Goal: Find specific page/section: Find specific page/section

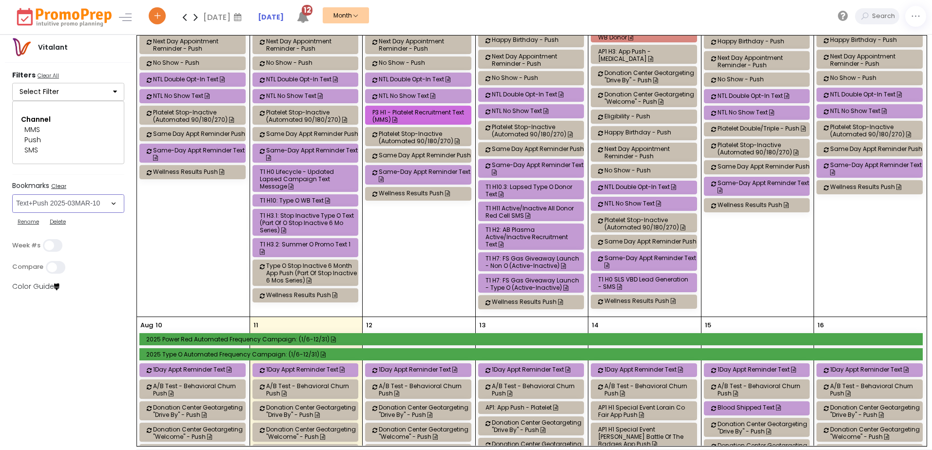
click at [112, 208] on select "Select Bookmark BVRs Digital Ads - 2025-04APR-03 Email Recruit 2025-03MAR-05 Gi…" at bounding box center [68, 203] width 112 height 19
select select "246"
click at [12, 194] on select "Select Bookmark BVRs Digital Ads - 2025-04APR-03 Email Recruit 2025-03MAR-05 Gi…" at bounding box center [68, 203] width 112 height 19
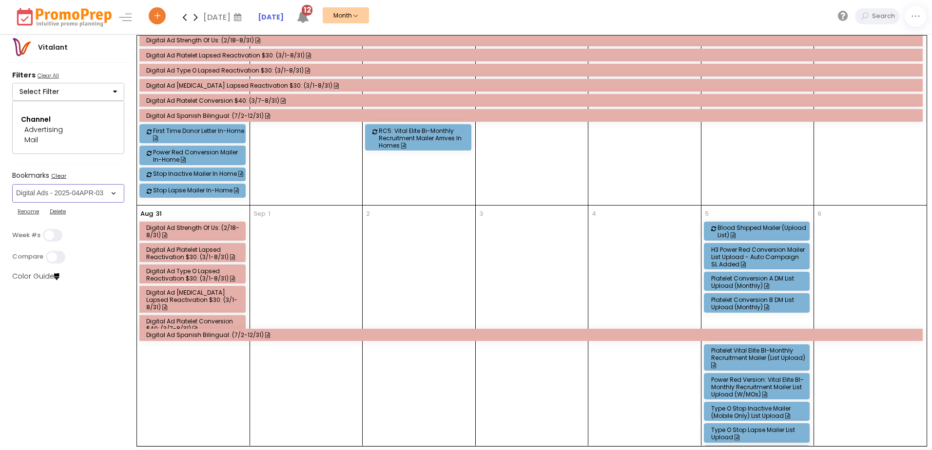
scroll to position [948, 0]
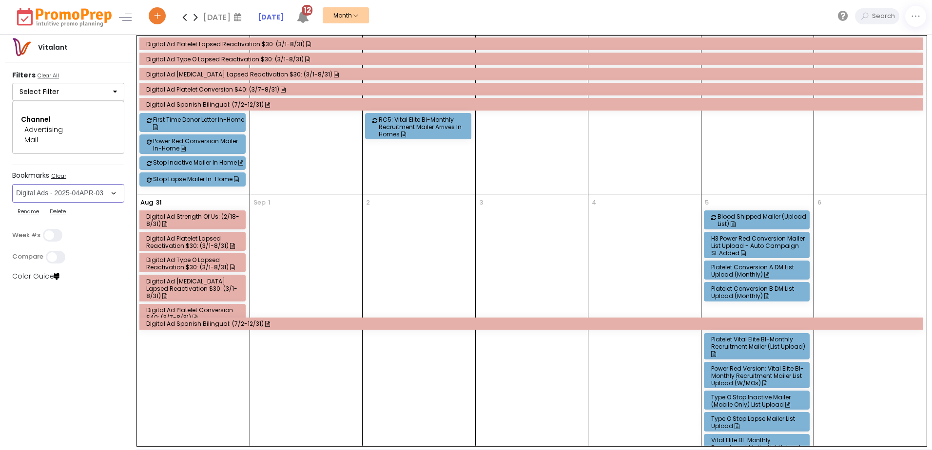
click at [197, 213] on div "Digital Ad Strength of Us: (2/18-8/31)" at bounding box center [193, 220] width 95 height 15
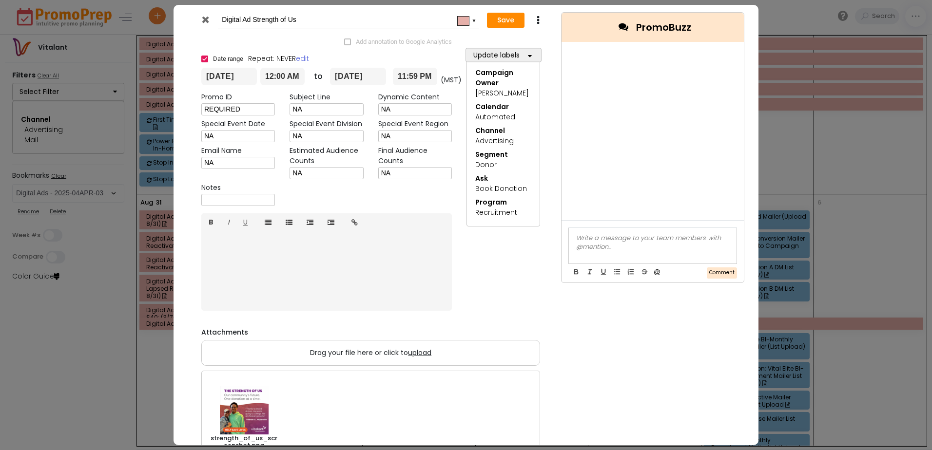
click at [587, 236] on div at bounding box center [652, 238] width 153 height 9
drag, startPoint x: 614, startPoint y: 256, endPoint x: 568, endPoint y: 240, distance: 49.2
click at [569, 240] on div "Hi ﻿ [PERSON_NAME] ﻿ , do we want to move the deployment dates of these camps t…" at bounding box center [653, 246] width 168 height 36
copy div "Hi ﻿ [PERSON_NAME] ﻿ , do we want to move the deployment dates of these camps t…"
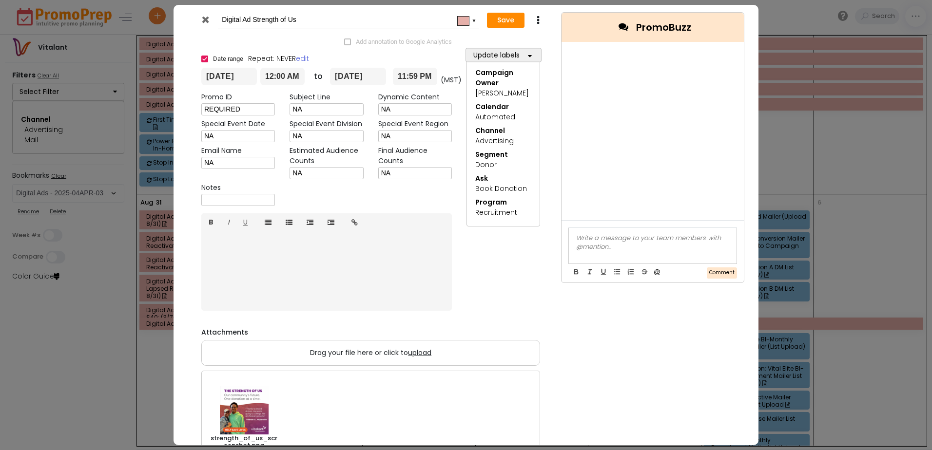
scroll to position [0, 0]
click at [206, 21] on icon at bounding box center [205, 20] width 7 height 10
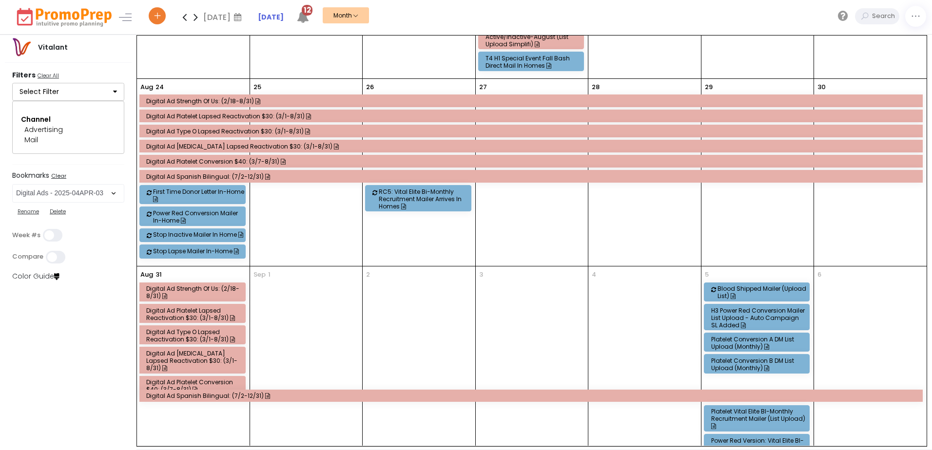
scroll to position [900, 0]
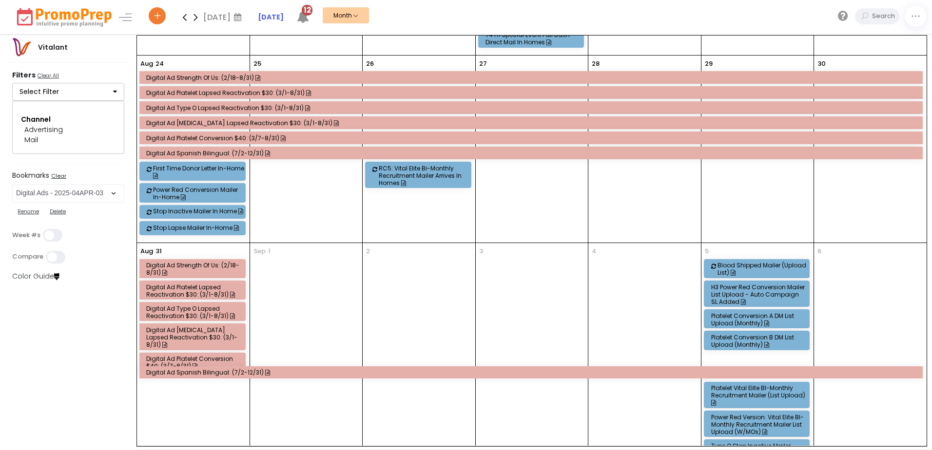
click at [196, 18] on icon at bounding box center [195, 16] width 11 height 19
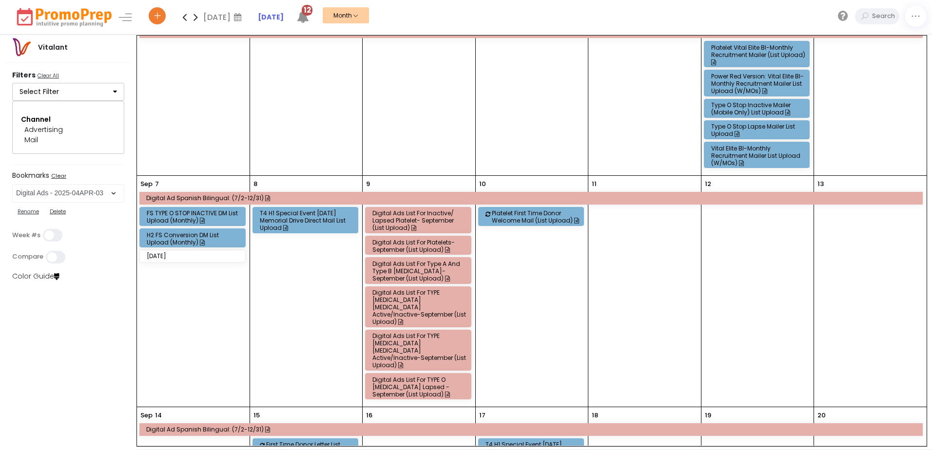
scroll to position [146, 0]
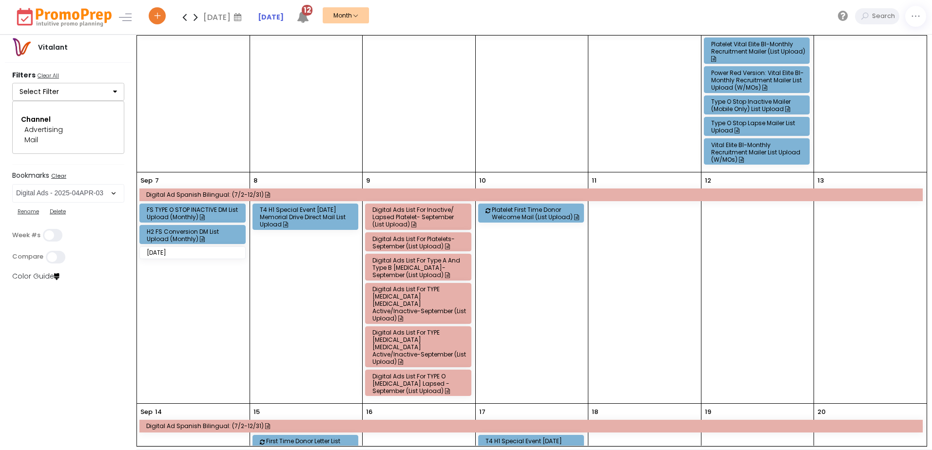
drag, startPoint x: 184, startPoint y: 15, endPoint x: 376, endPoint y: 27, distance: 192.4
click at [184, 15] on icon at bounding box center [184, 16] width 11 height 19
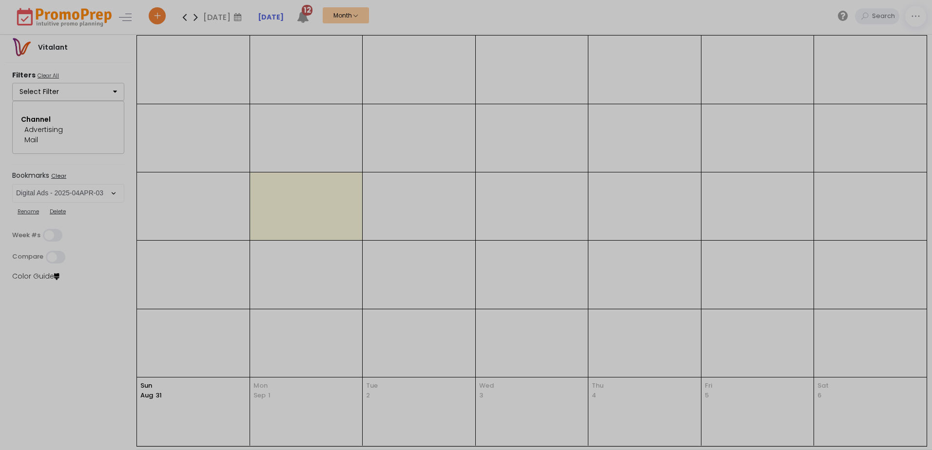
scroll to position [0, 0]
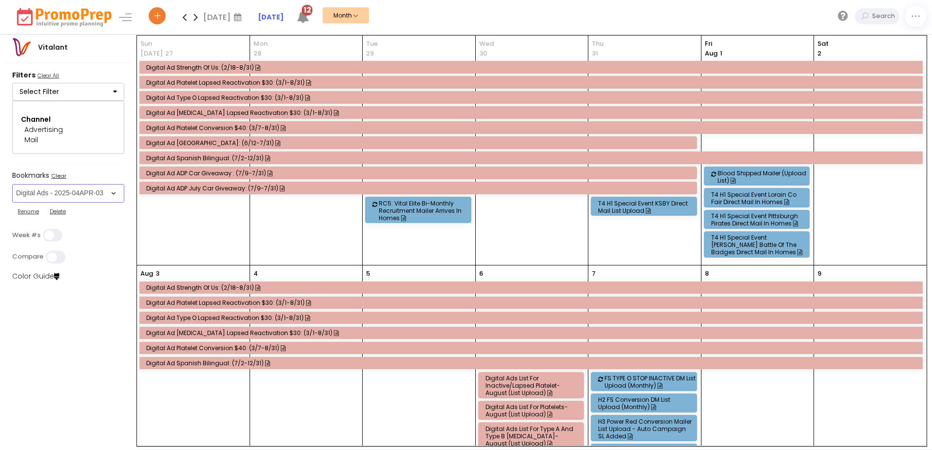
click at [114, 194] on select "Select Bookmark BVRs Digital Ads - 2025-04APR-03 Email Recruit 2025-03MAR-05 Gi…" at bounding box center [68, 193] width 112 height 19
select select "269"
click at [12, 203] on select "Select Bookmark BVRs Digital Ads - 2025-04APR-03 Email Recruit 2025-03MAR-05 Gi…" at bounding box center [68, 193] width 112 height 19
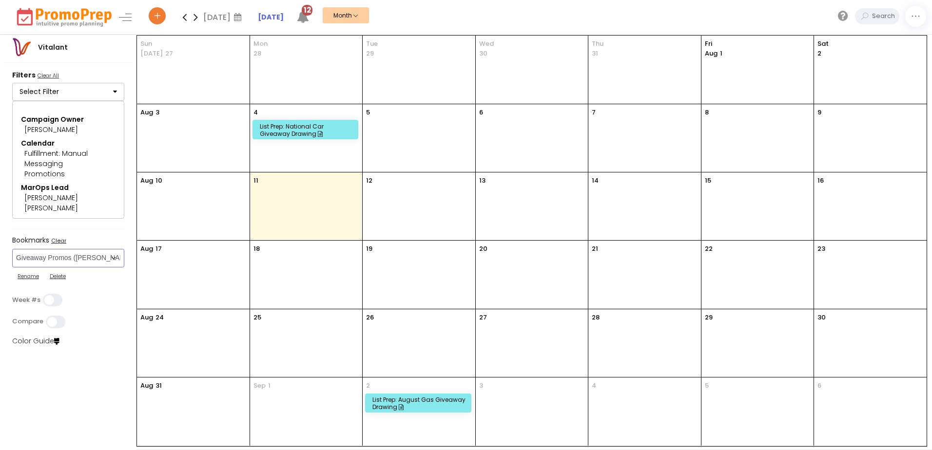
click at [407, 403] on div "List Prep: August Gas Giveaway Drawing" at bounding box center [419, 403] width 95 height 15
